Goal: Navigation & Orientation: Understand site structure

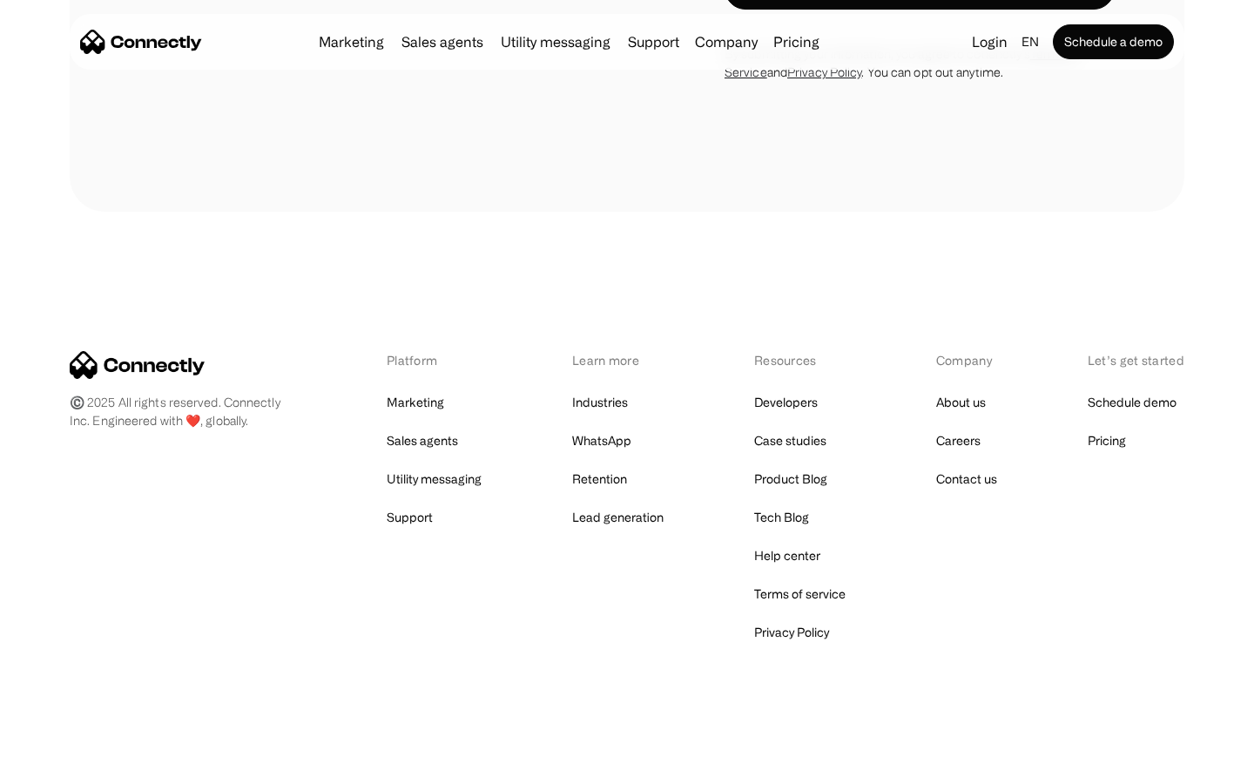
scroll to position [5353, 0]
